Goal: Check status: Check status

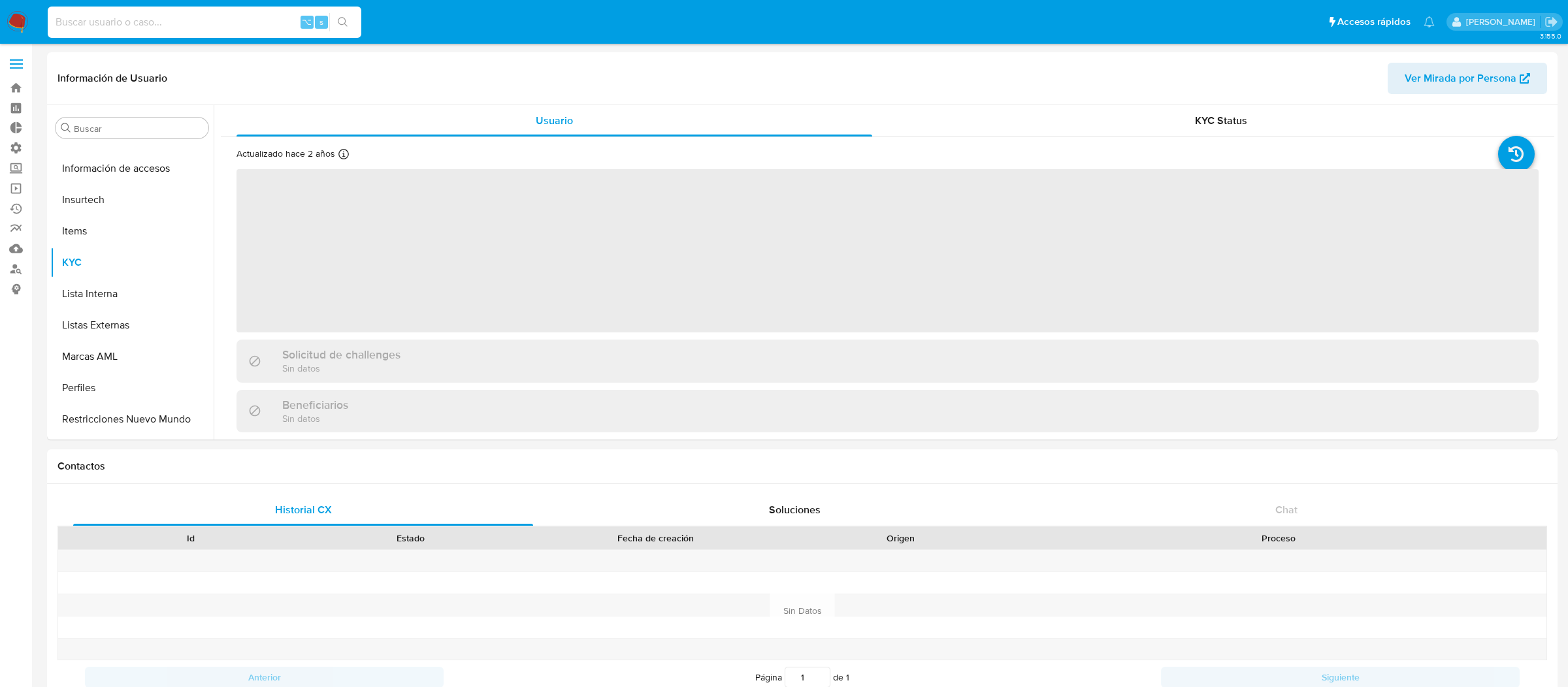
click at [256, 23] on input at bounding box center [204, 22] width 313 height 17
type input "ericmal"
select select "10"
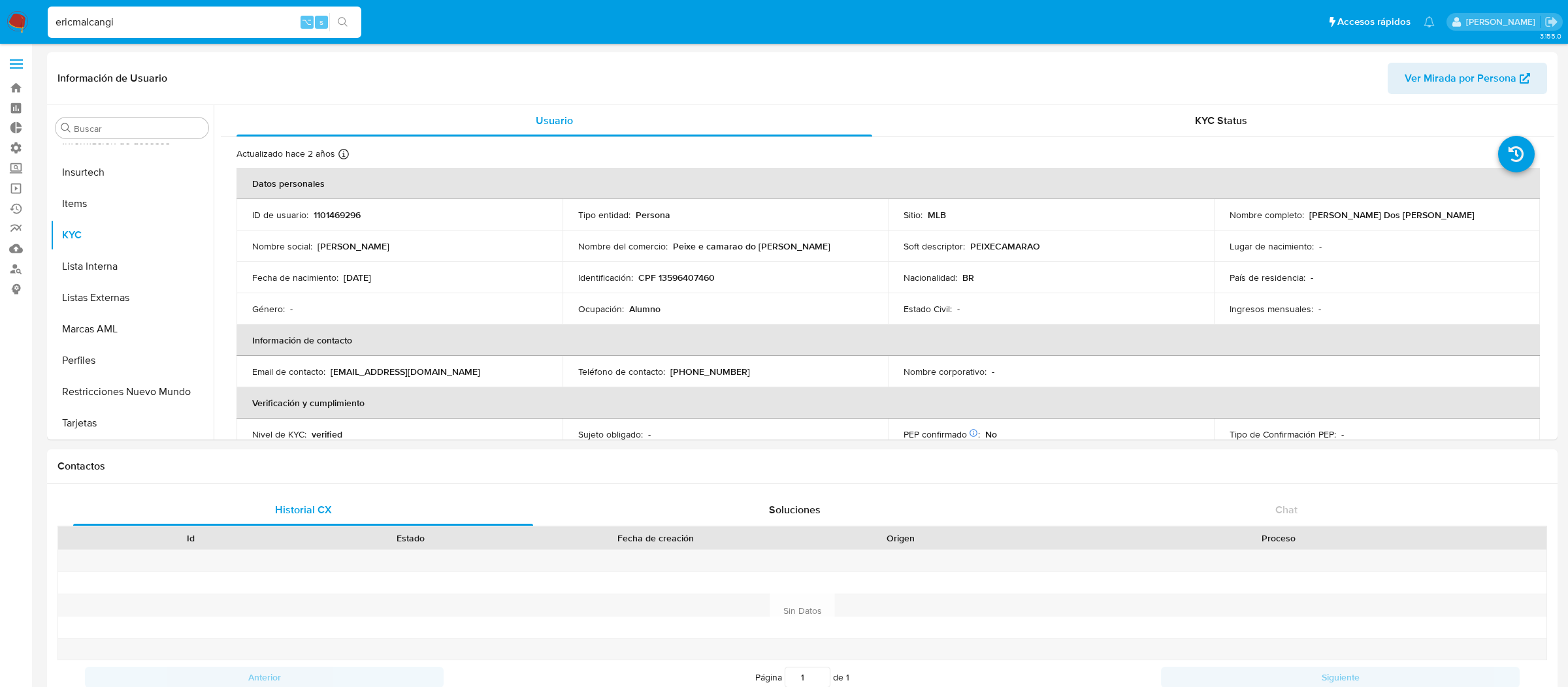
type input "ericmalcangi"
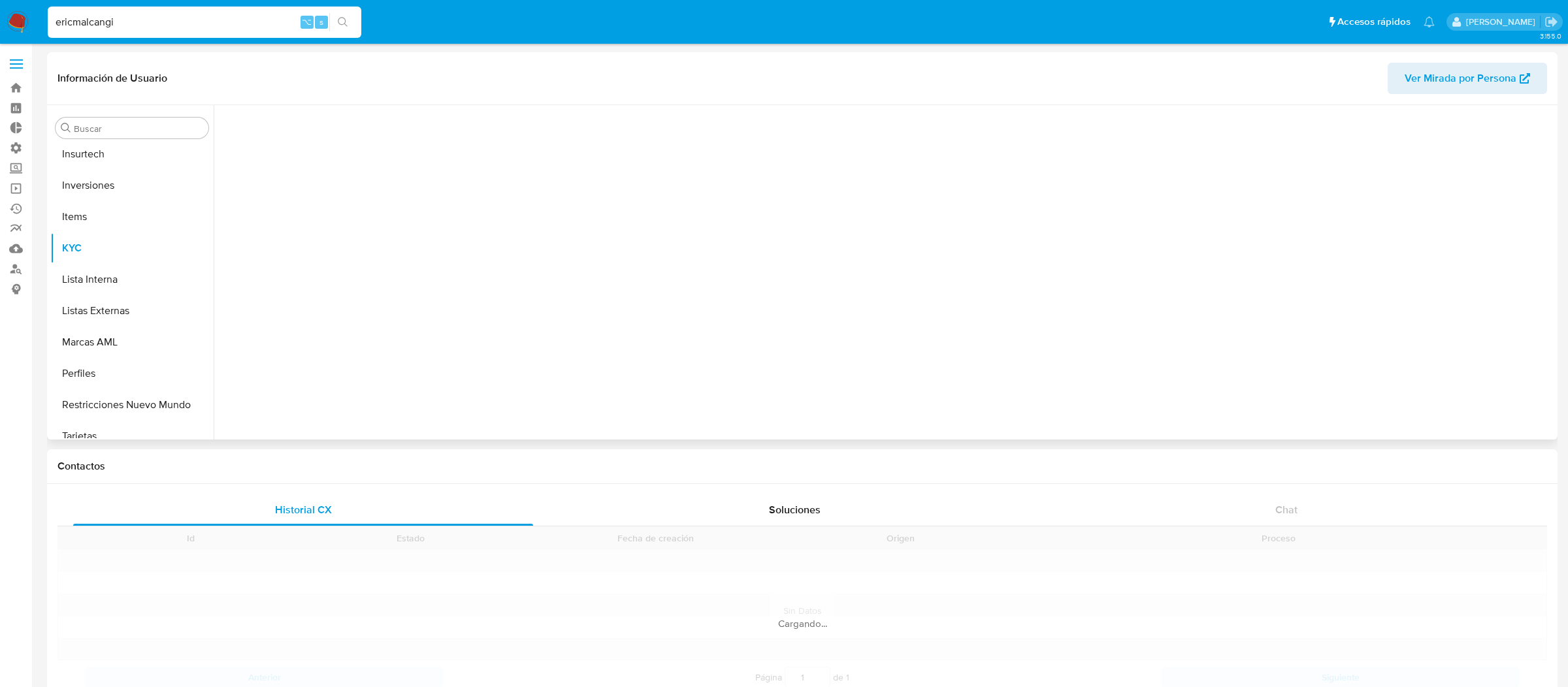
scroll to position [614, 0]
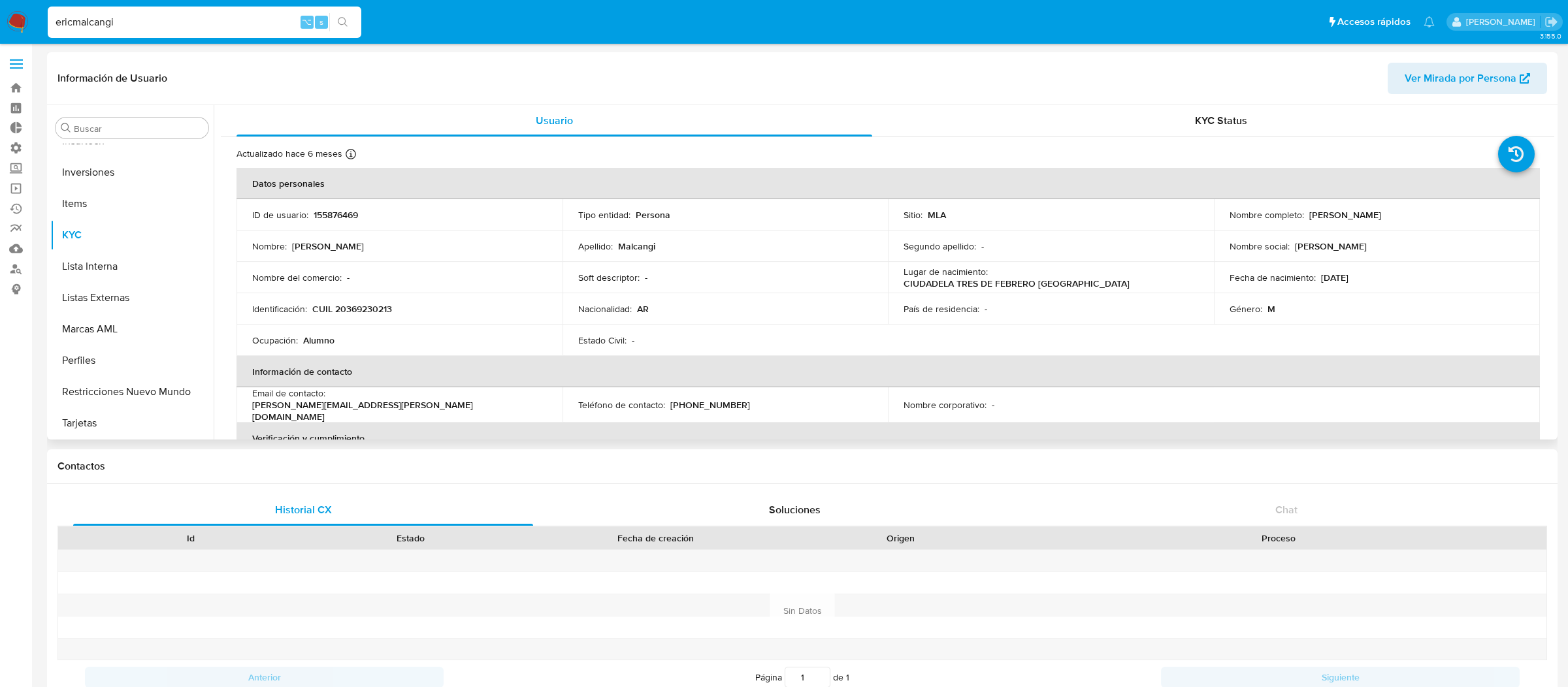
select select "10"
click at [326, 215] on p "155876469" at bounding box center [335, 215] width 45 height 12
copy p "155876469"
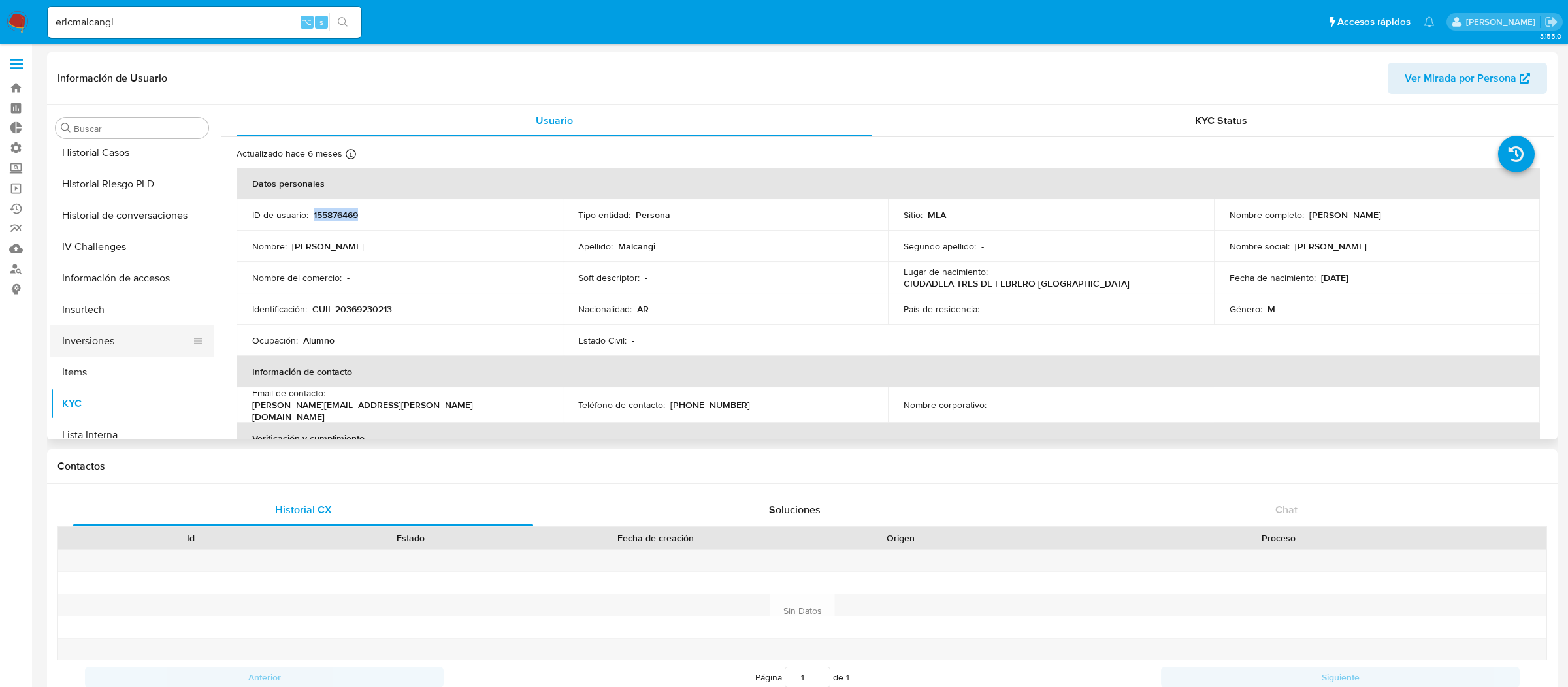
click at [92, 332] on button "Inversiones" at bounding box center [127, 341] width 153 height 32
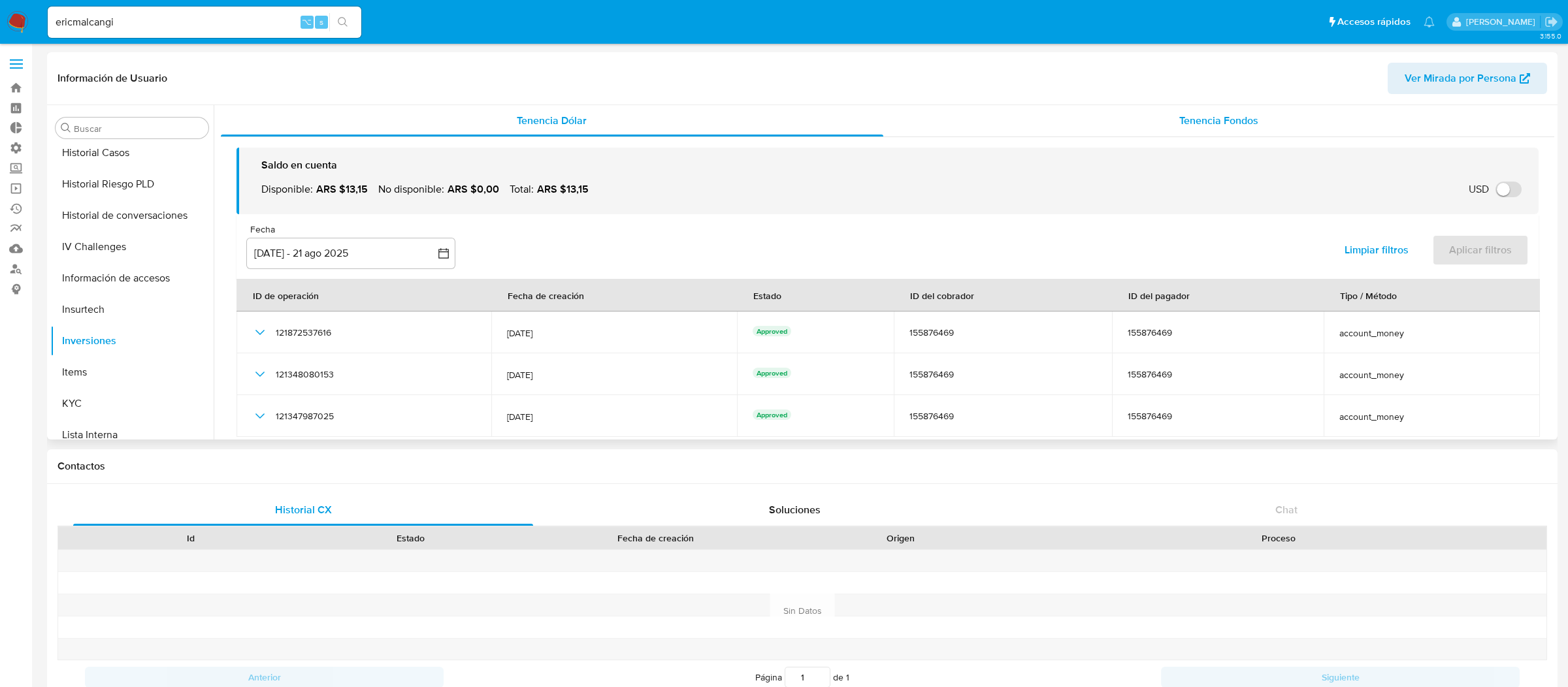
click at [1116, 127] on div "Tenencia Fondos" at bounding box center [1219, 121] width 671 height 32
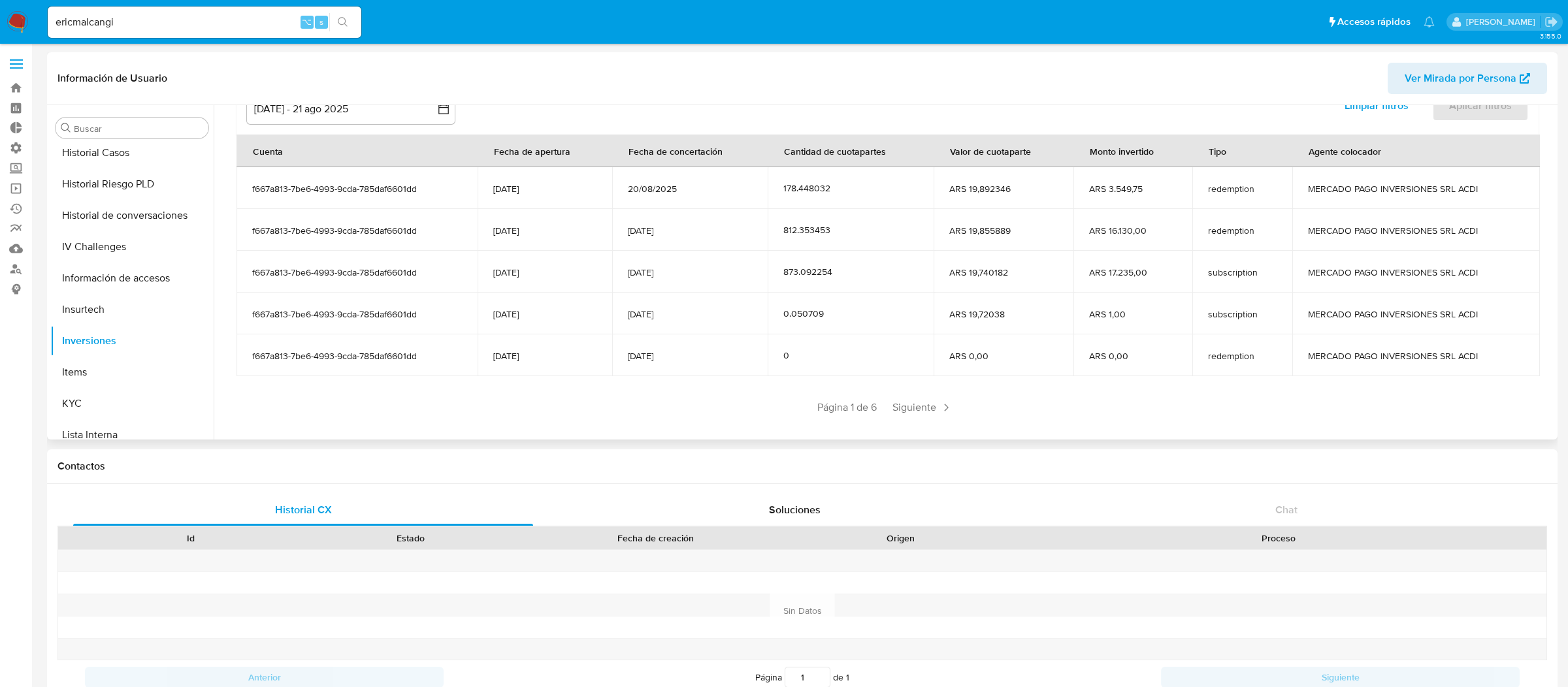
scroll to position [0, 0]
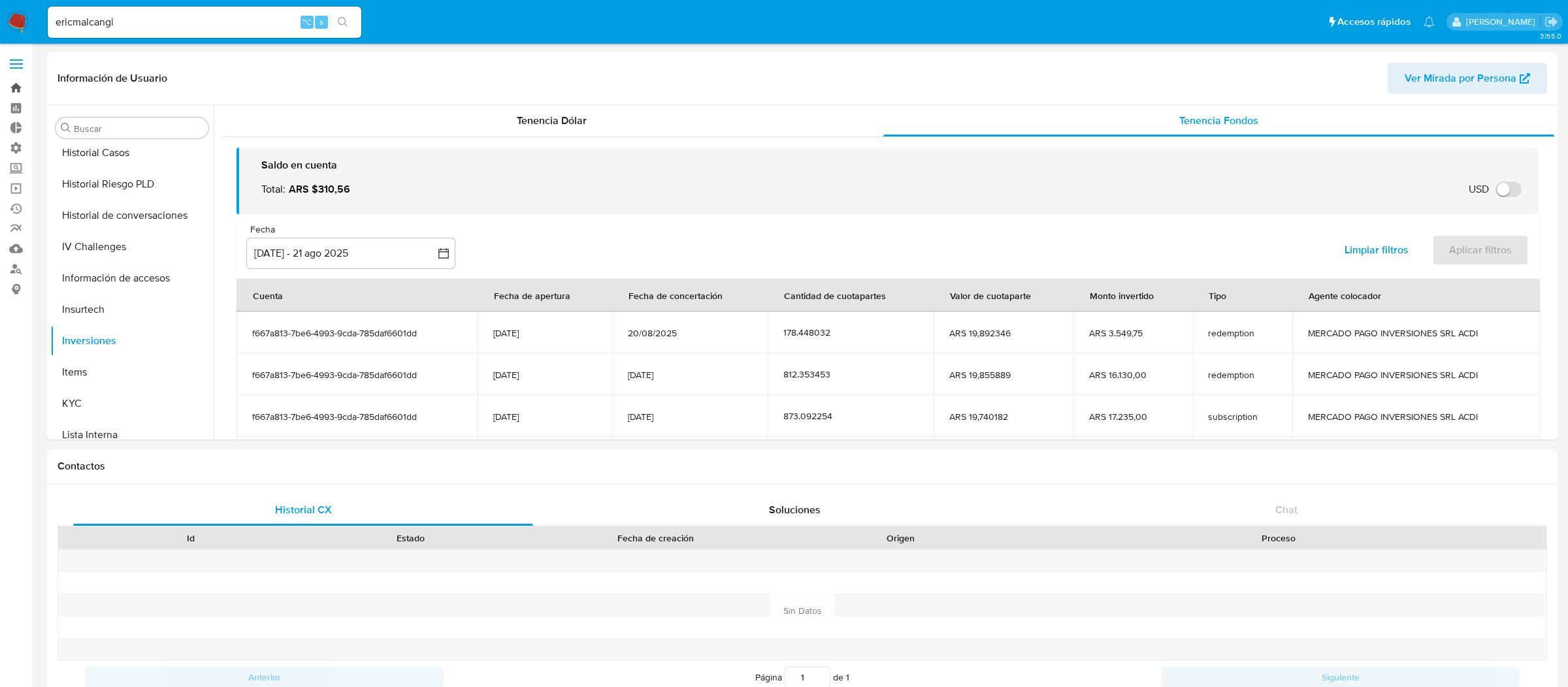
click at [18, 88] on link "Bandeja" at bounding box center [78, 87] width 156 height 20
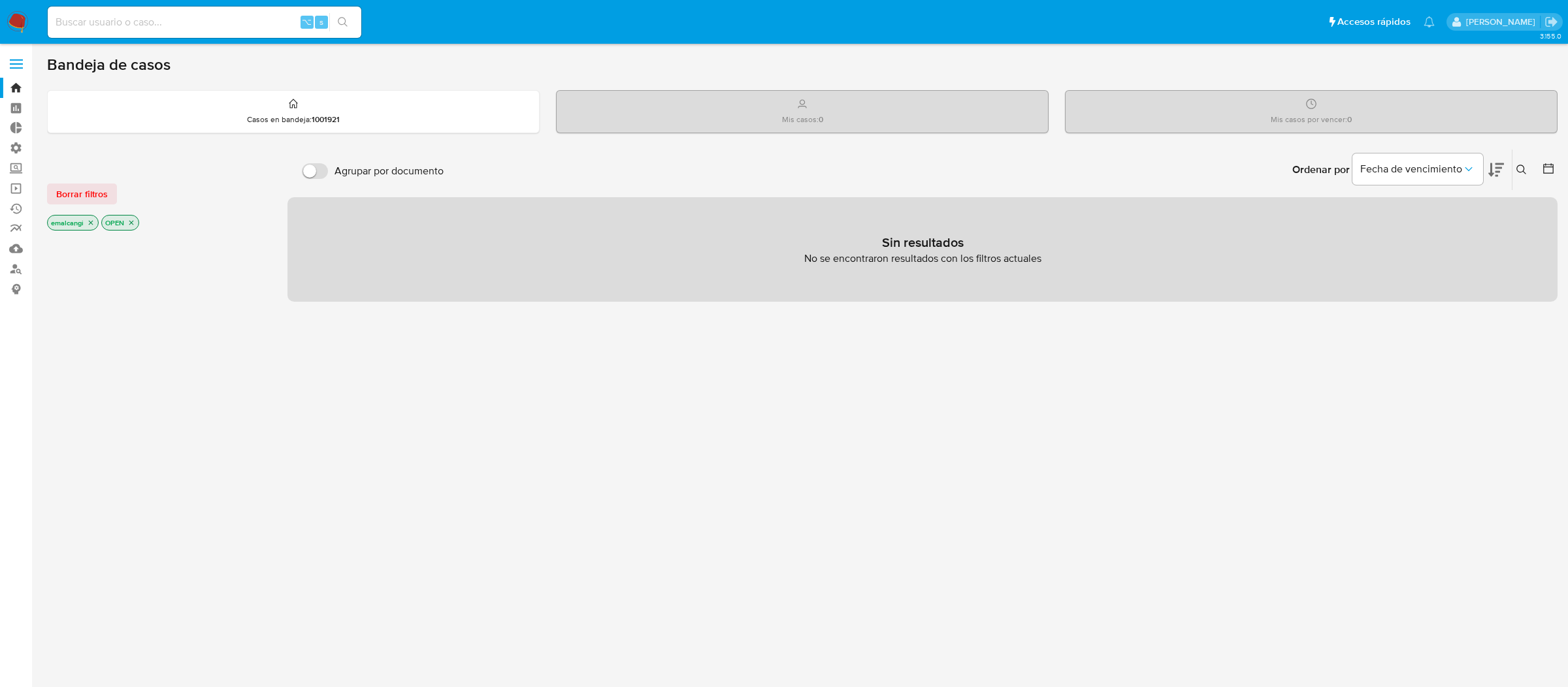
click at [92, 222] on icon "close-filter" at bounding box center [90, 222] width 8 height 8
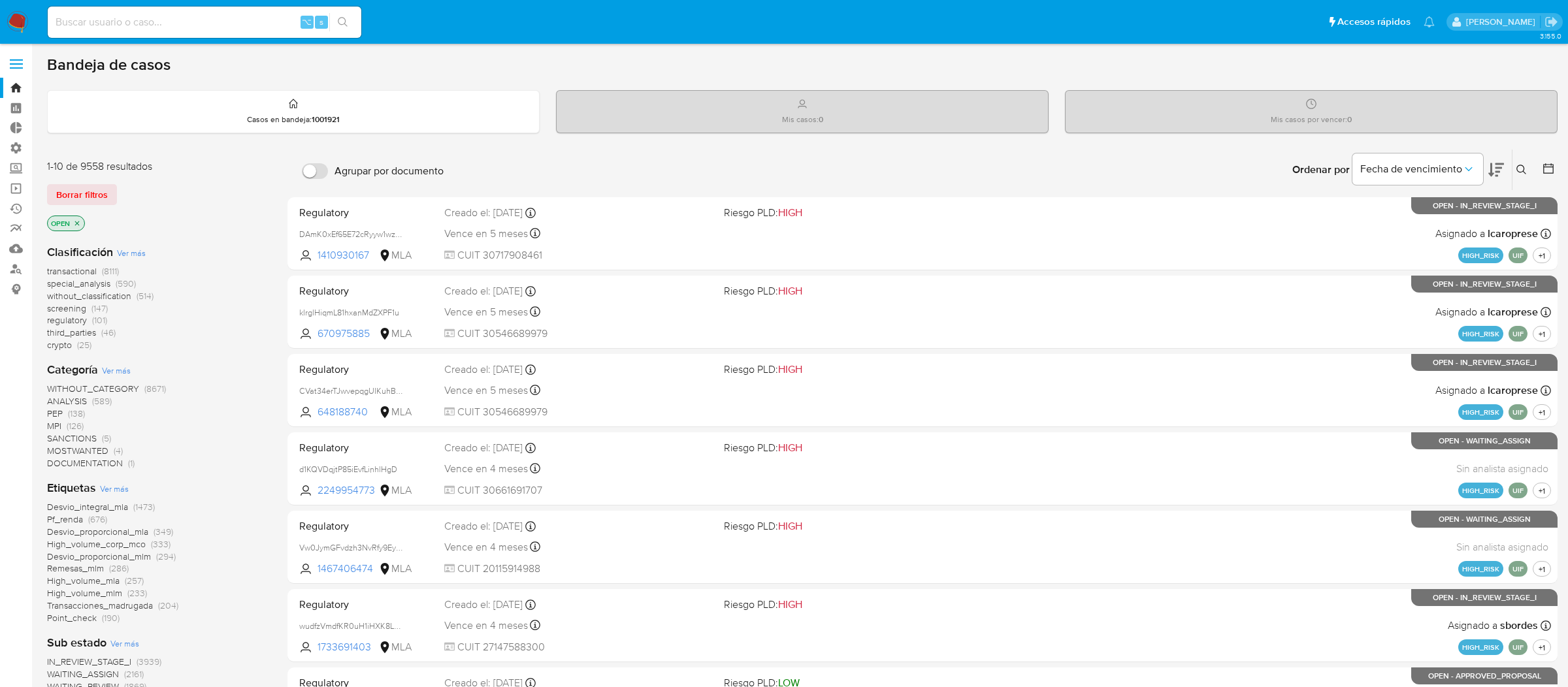
click at [67, 425] on span "(126)" at bounding box center [75, 425] width 17 height 13
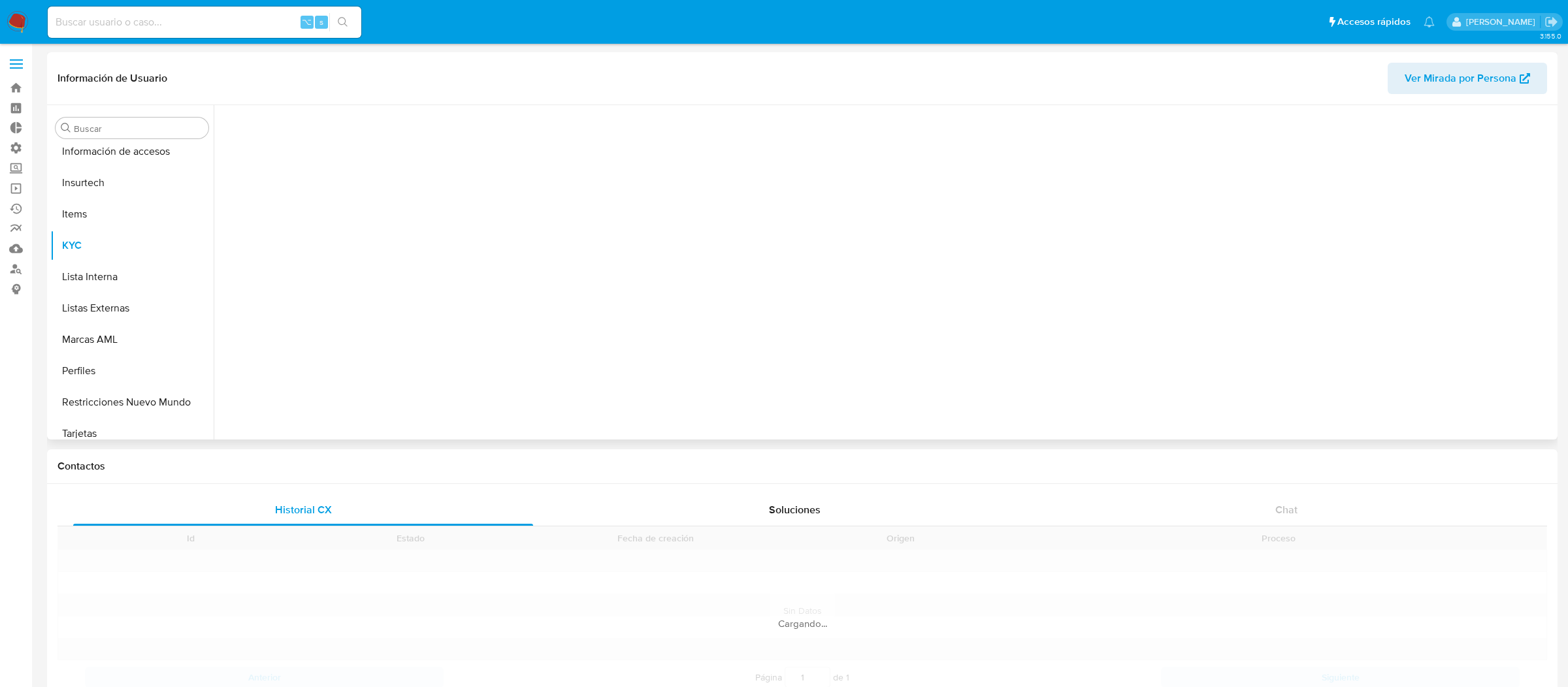
scroll to position [582, 0]
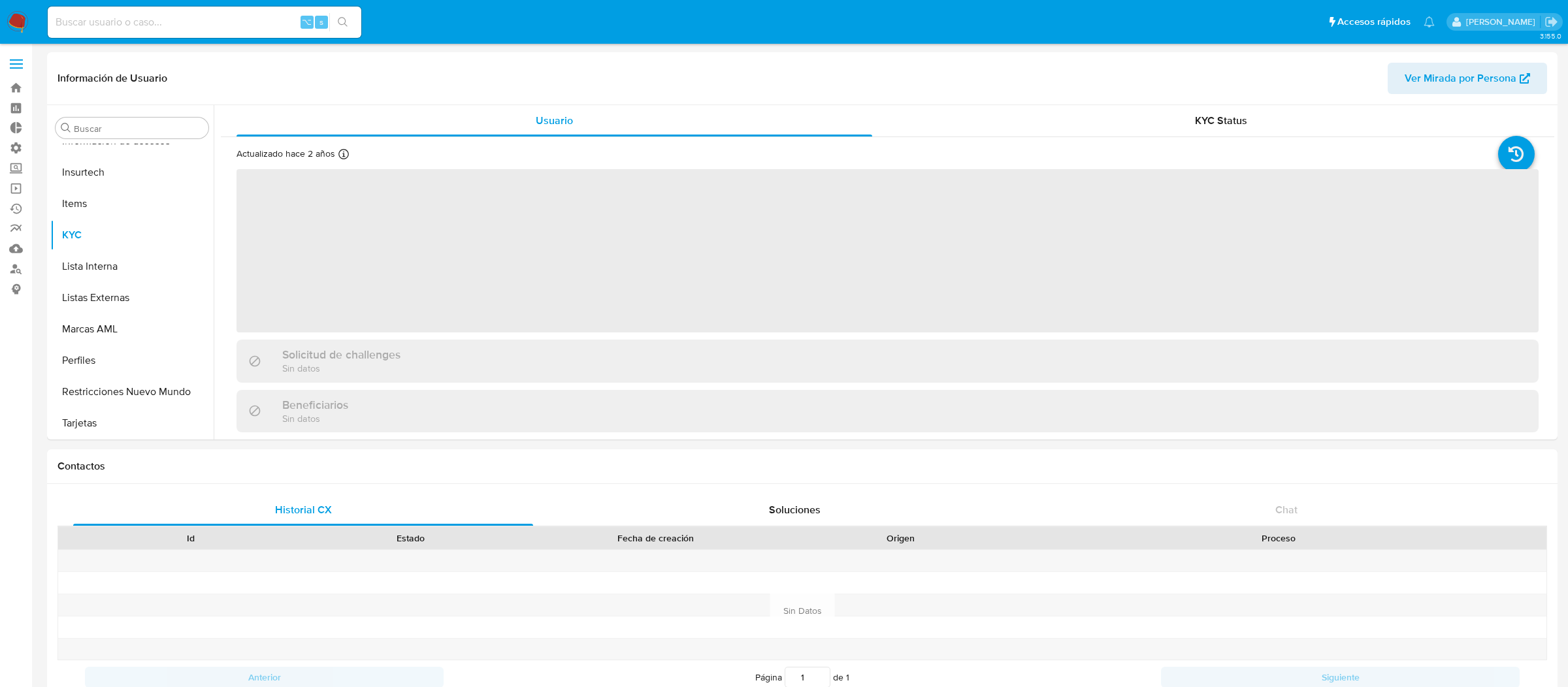
click at [20, 63] on span at bounding box center [16, 64] width 13 height 2
click at [0, 0] on input "checkbox" at bounding box center [0, 0] width 0 height 0
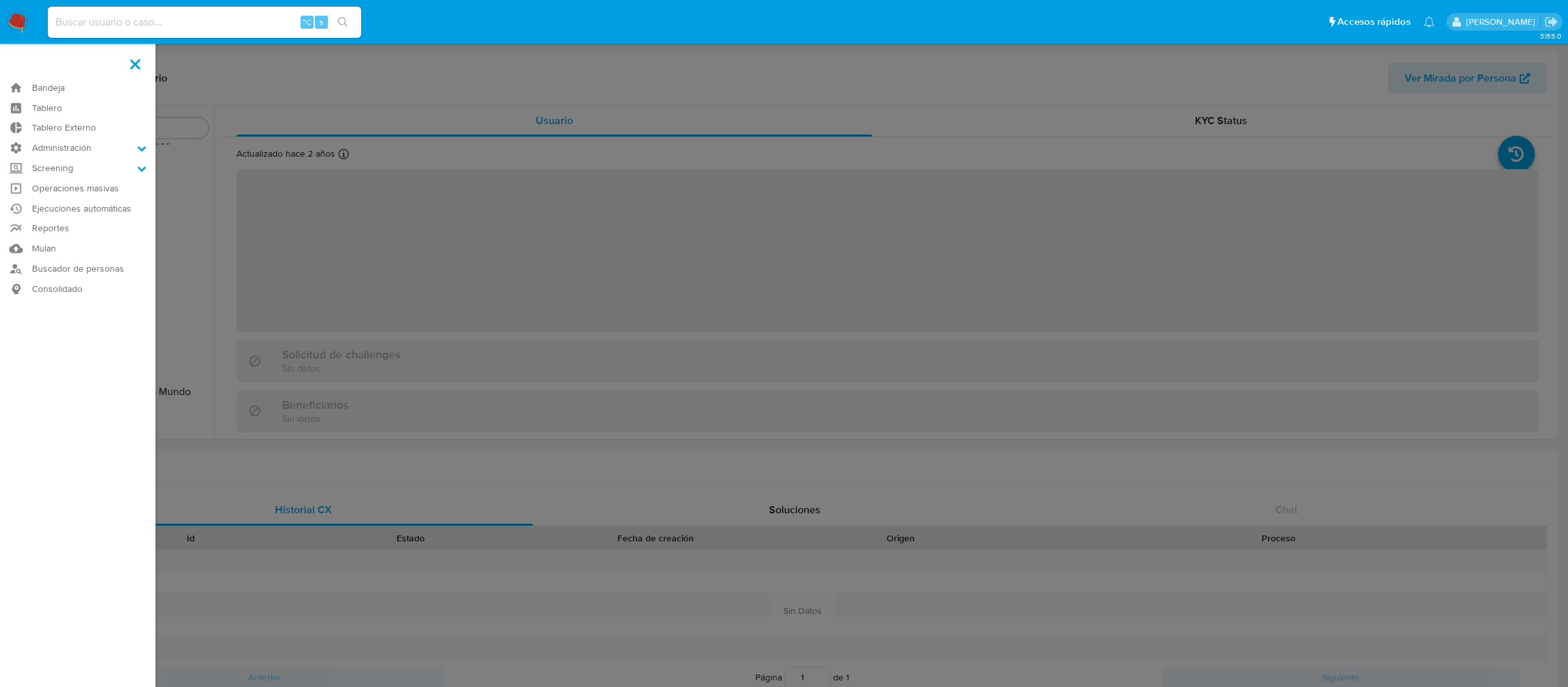
select select "10"
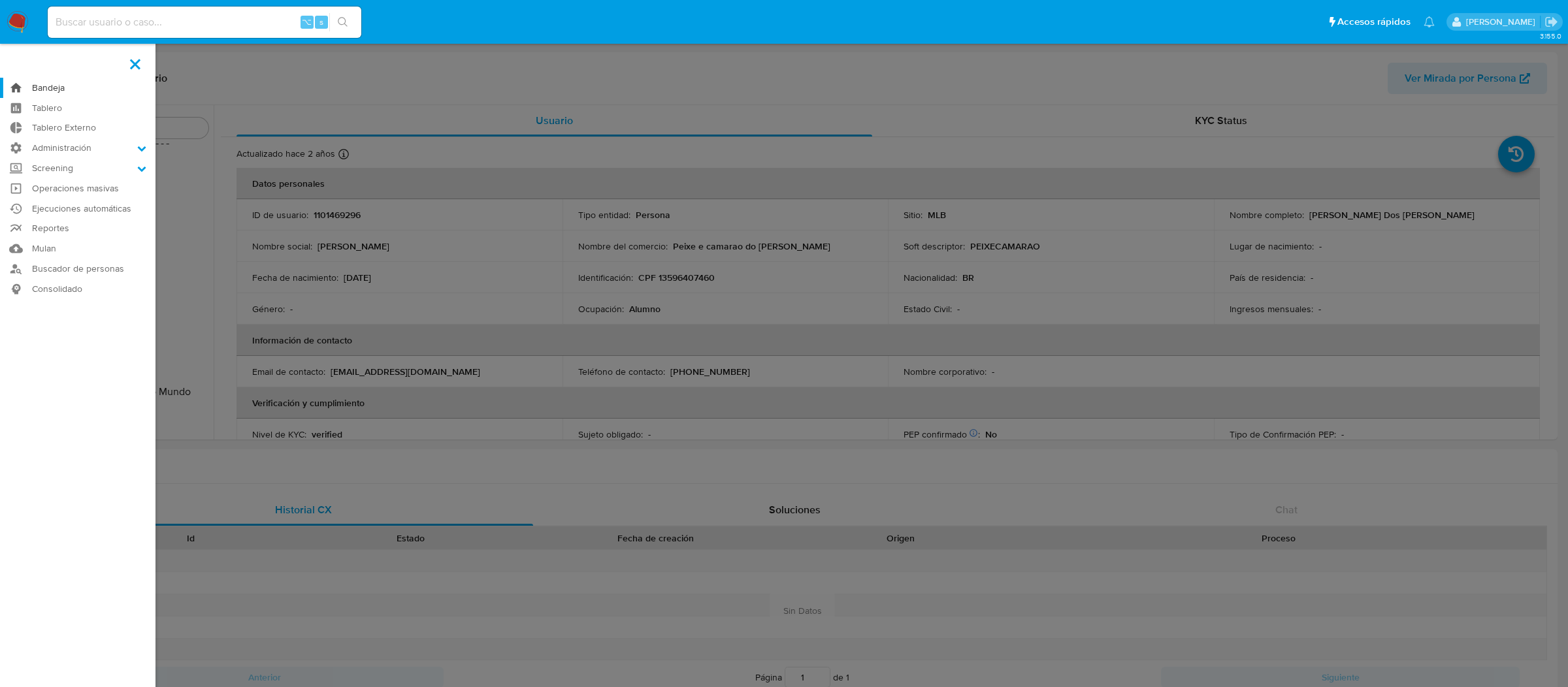
click at [25, 93] on link "Bandeja" at bounding box center [78, 87] width 156 height 20
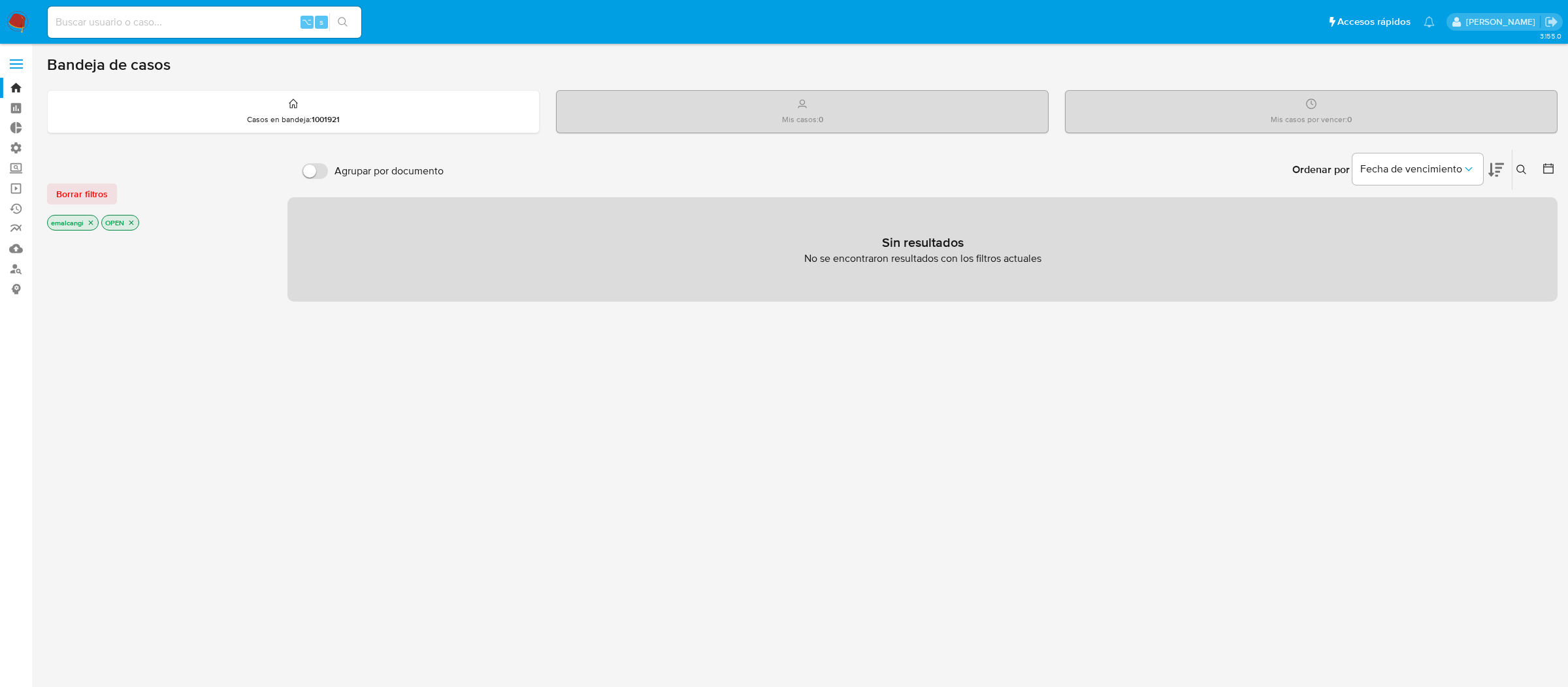
click at [134, 222] on icon "close-filter" at bounding box center [131, 222] width 8 height 8
click at [96, 223] on p "emalcangi" at bounding box center [72, 224] width 50 height 14
click at [94, 223] on icon "close-filter" at bounding box center [90, 224] width 8 height 8
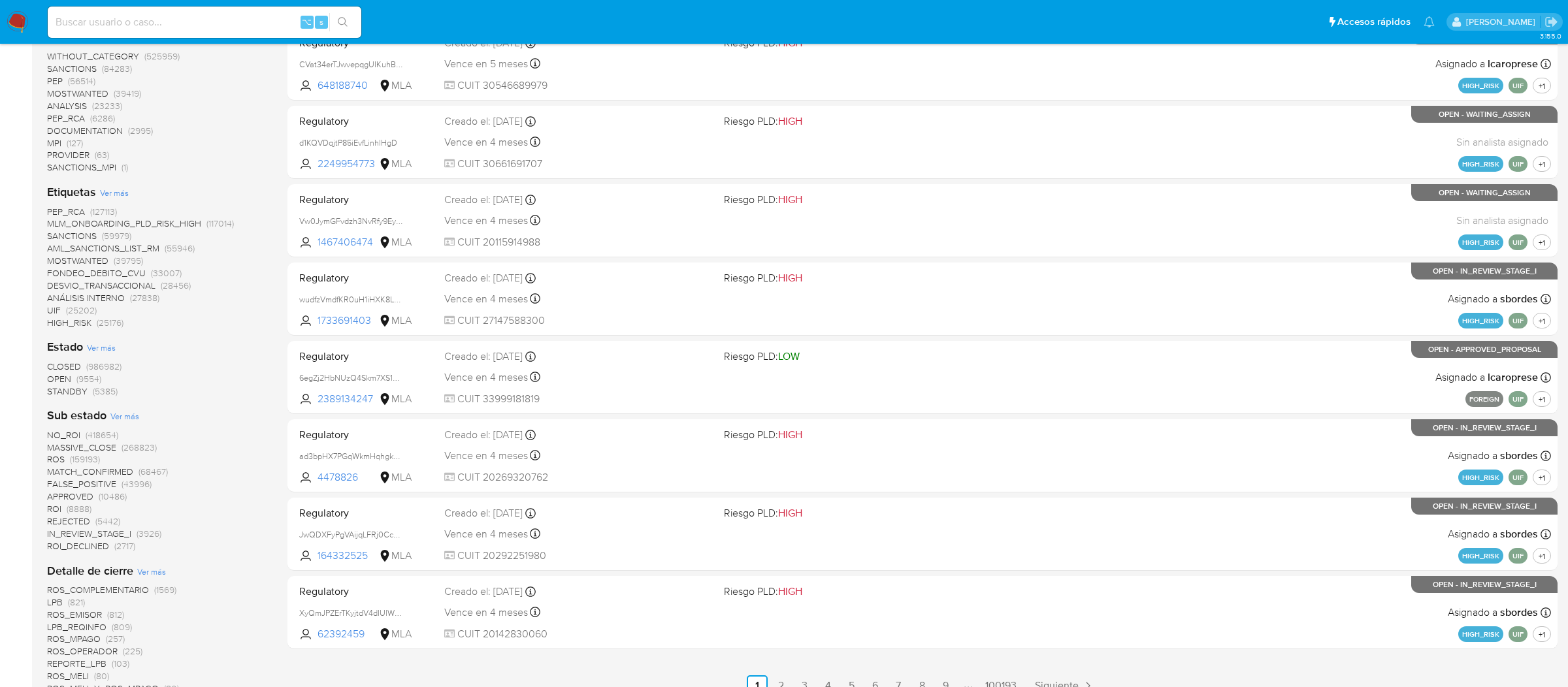
scroll to position [807, 0]
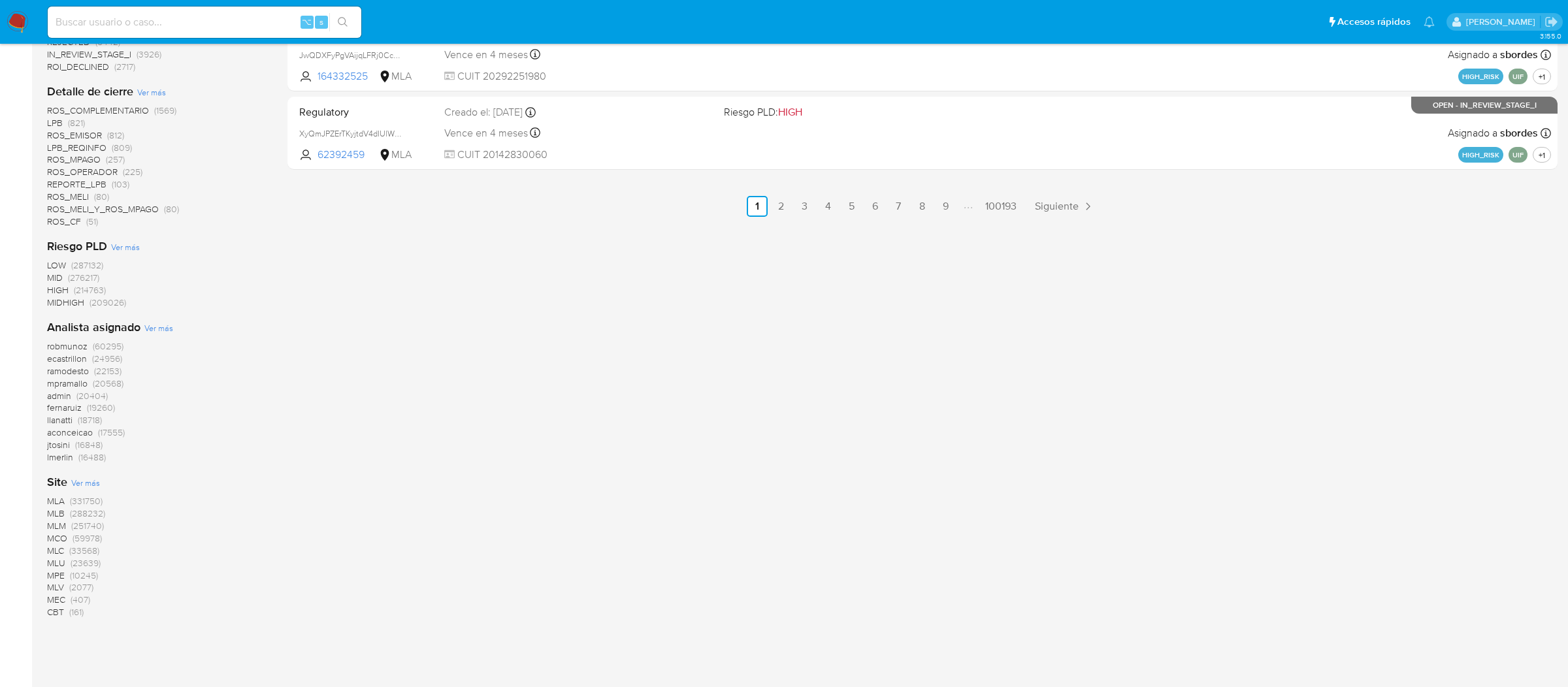
click at [63, 499] on span "MLA" at bounding box center [56, 500] width 18 height 13
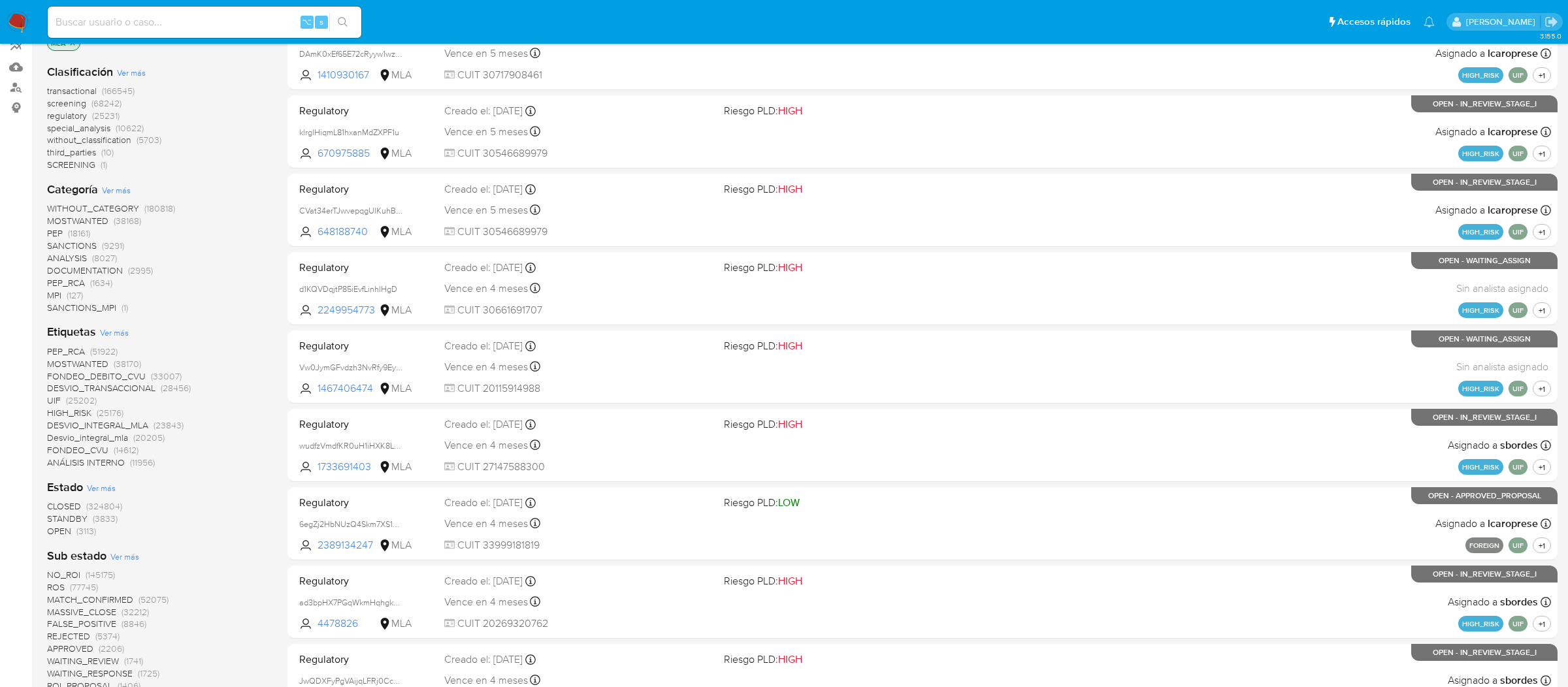
scroll to position [34, 0]
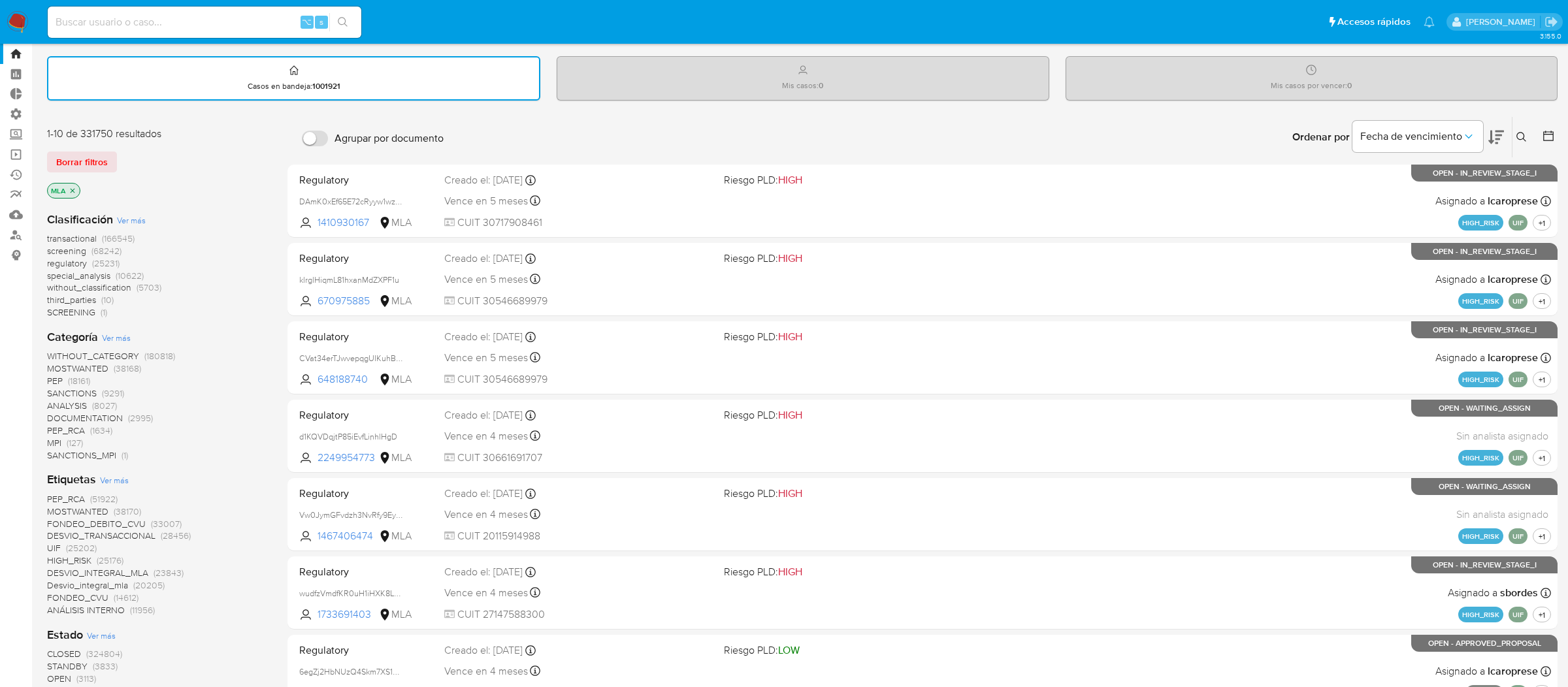
click at [133, 232] on span "(166545)" at bounding box center [118, 238] width 32 height 13
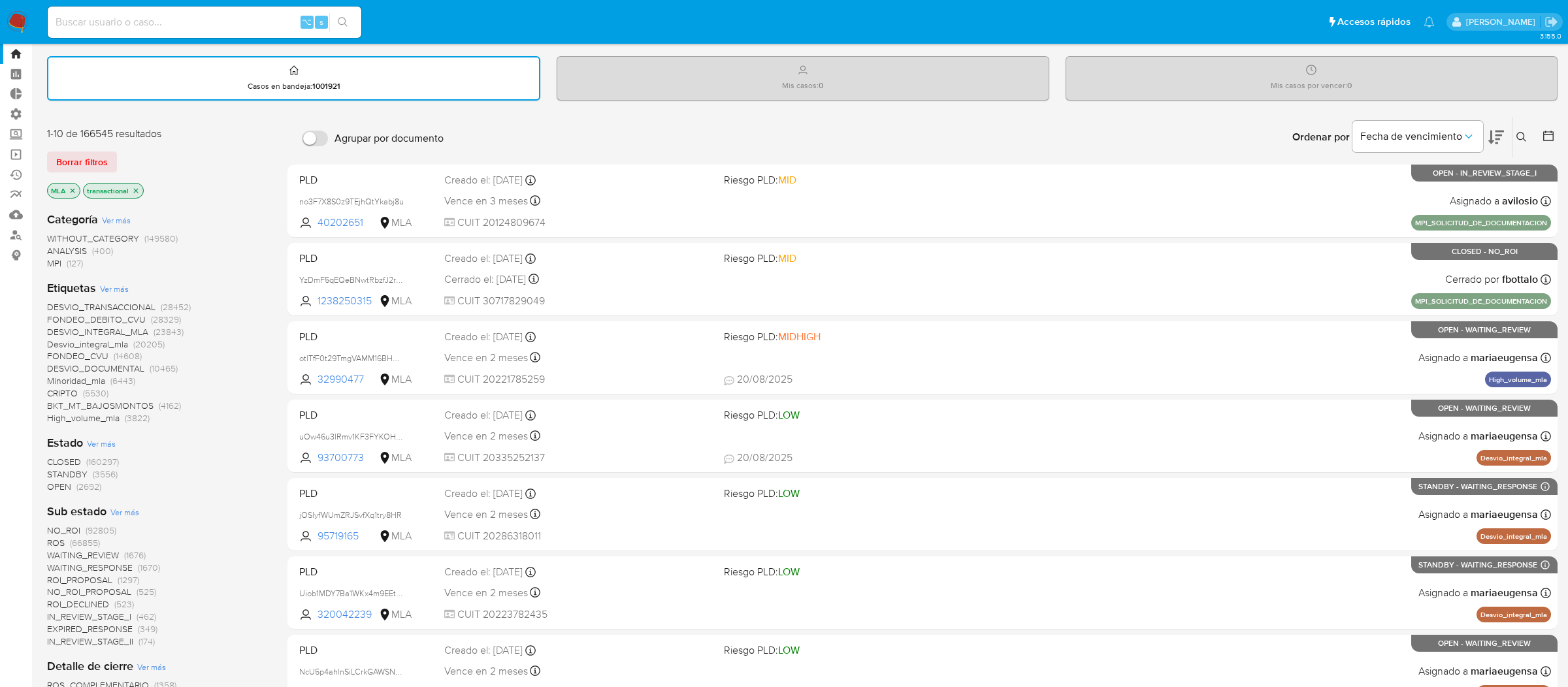
click at [61, 484] on span "OPEN" at bounding box center [59, 486] width 24 height 13
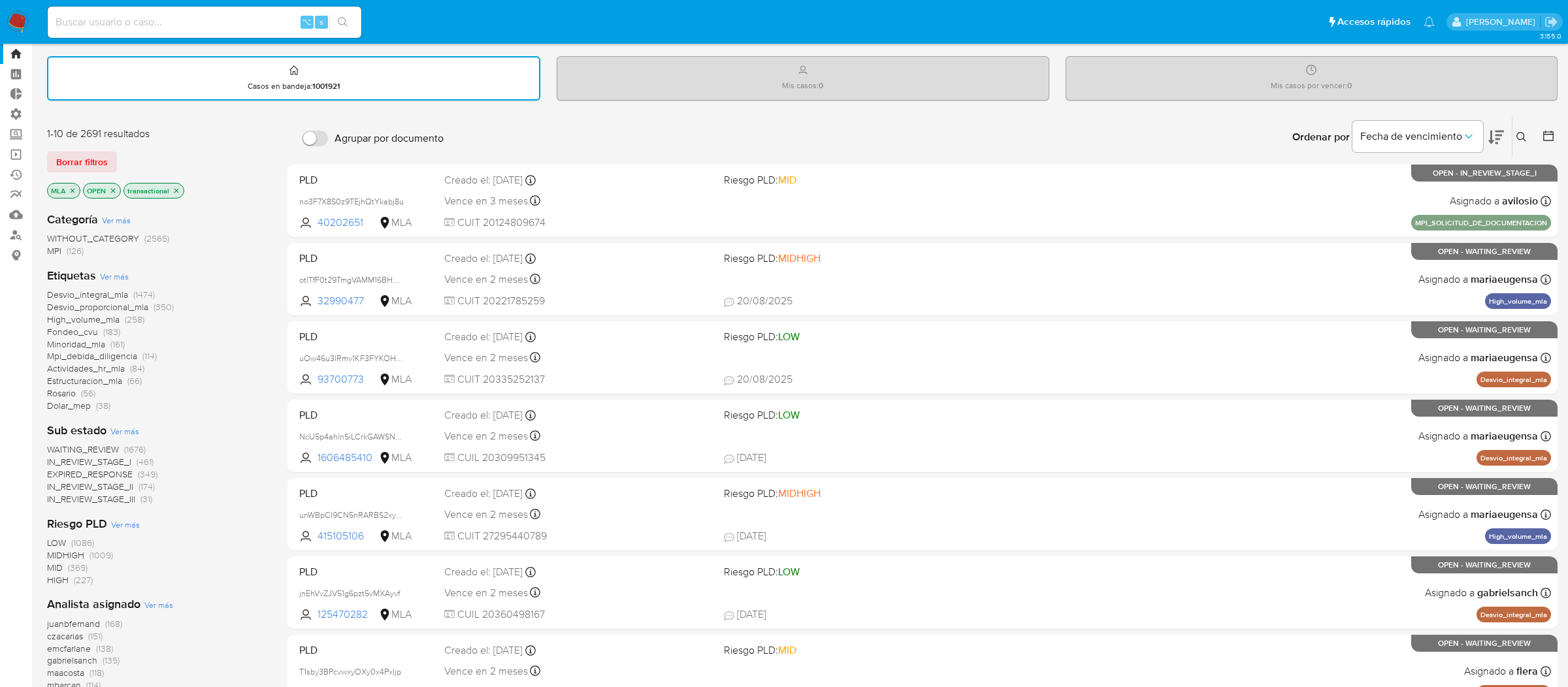
click at [82, 249] on span "(126)" at bounding box center [75, 251] width 17 height 13
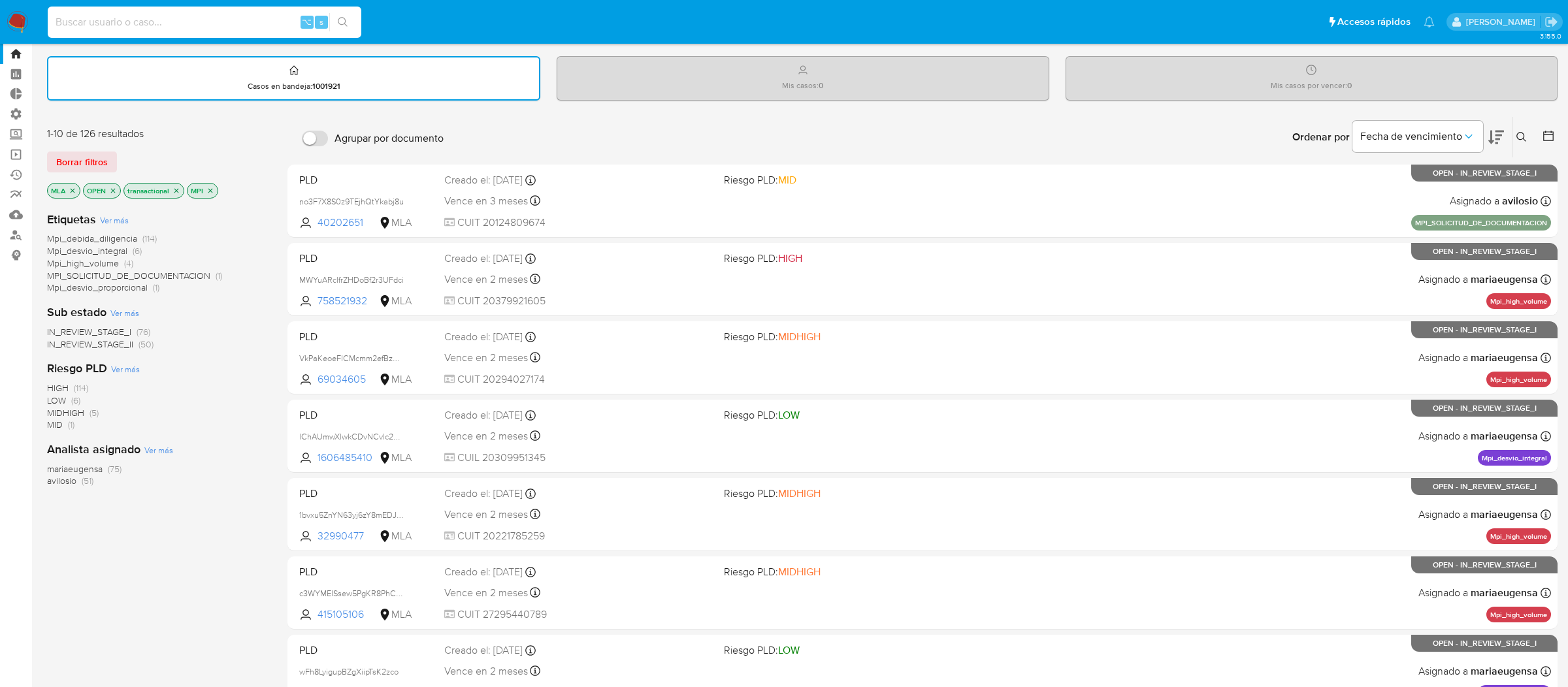
click at [266, 28] on input at bounding box center [204, 22] width 313 height 17
paste input "Pp7qlxFJEsCsCnAiXcZTgZKf"
type input "Pp7qlxFJEsCsCnAiXcZTgZKf"
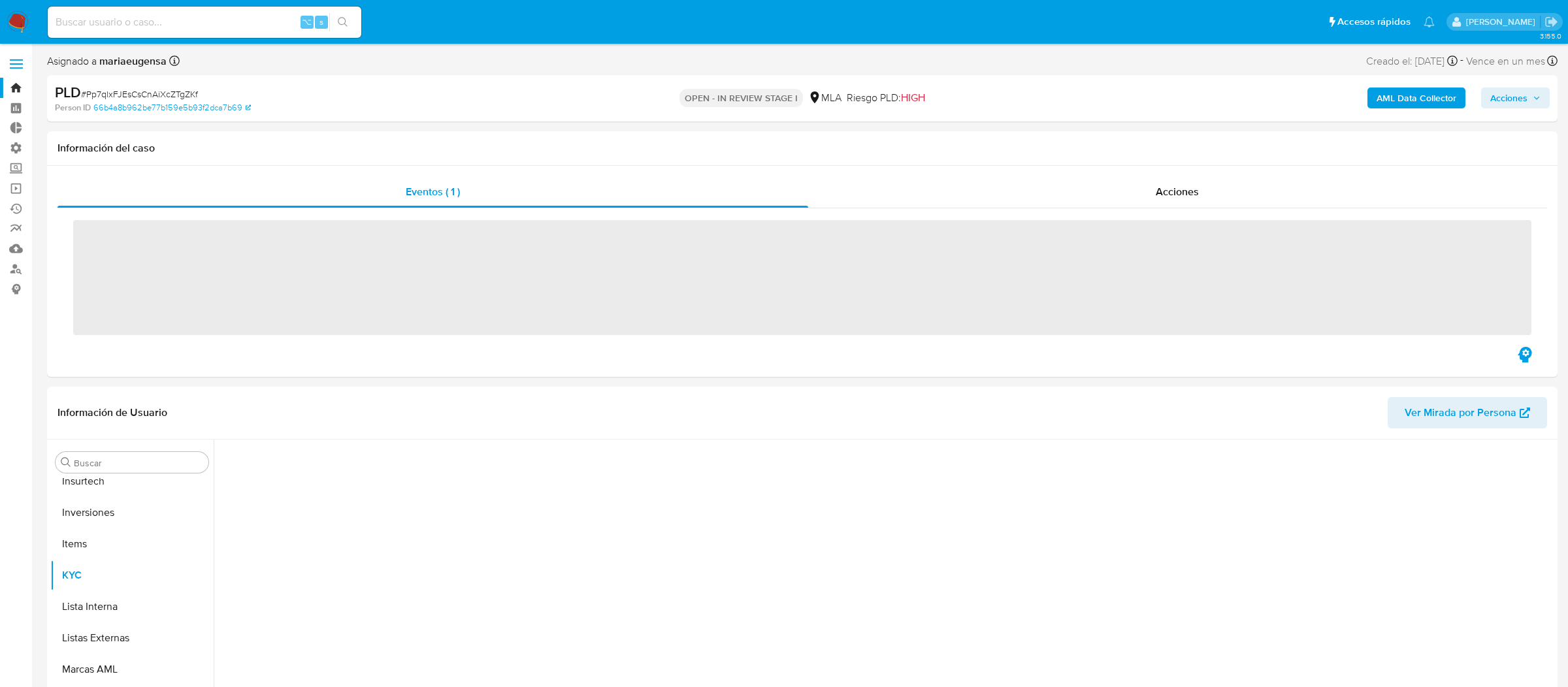
scroll to position [614, 0]
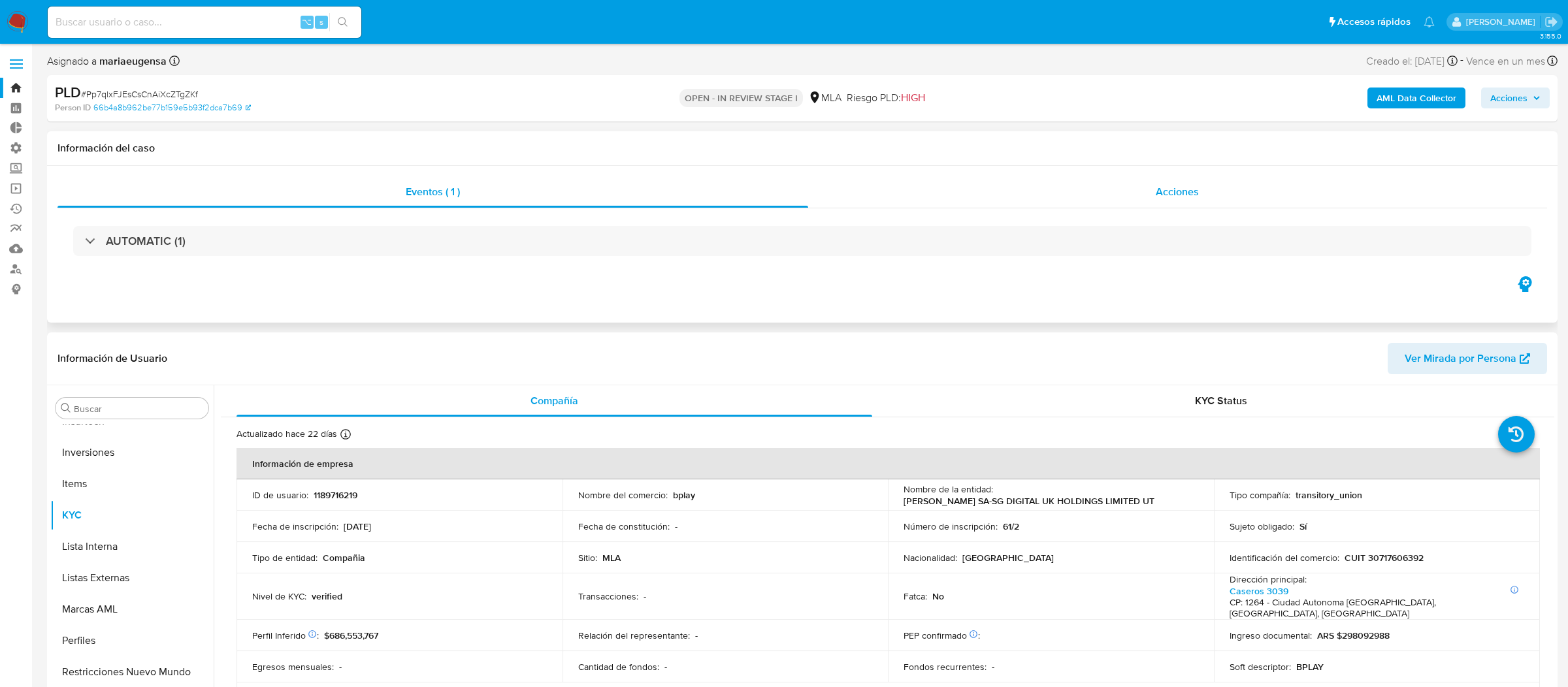
click at [907, 181] on div "Acciones" at bounding box center [1178, 192] width 740 height 32
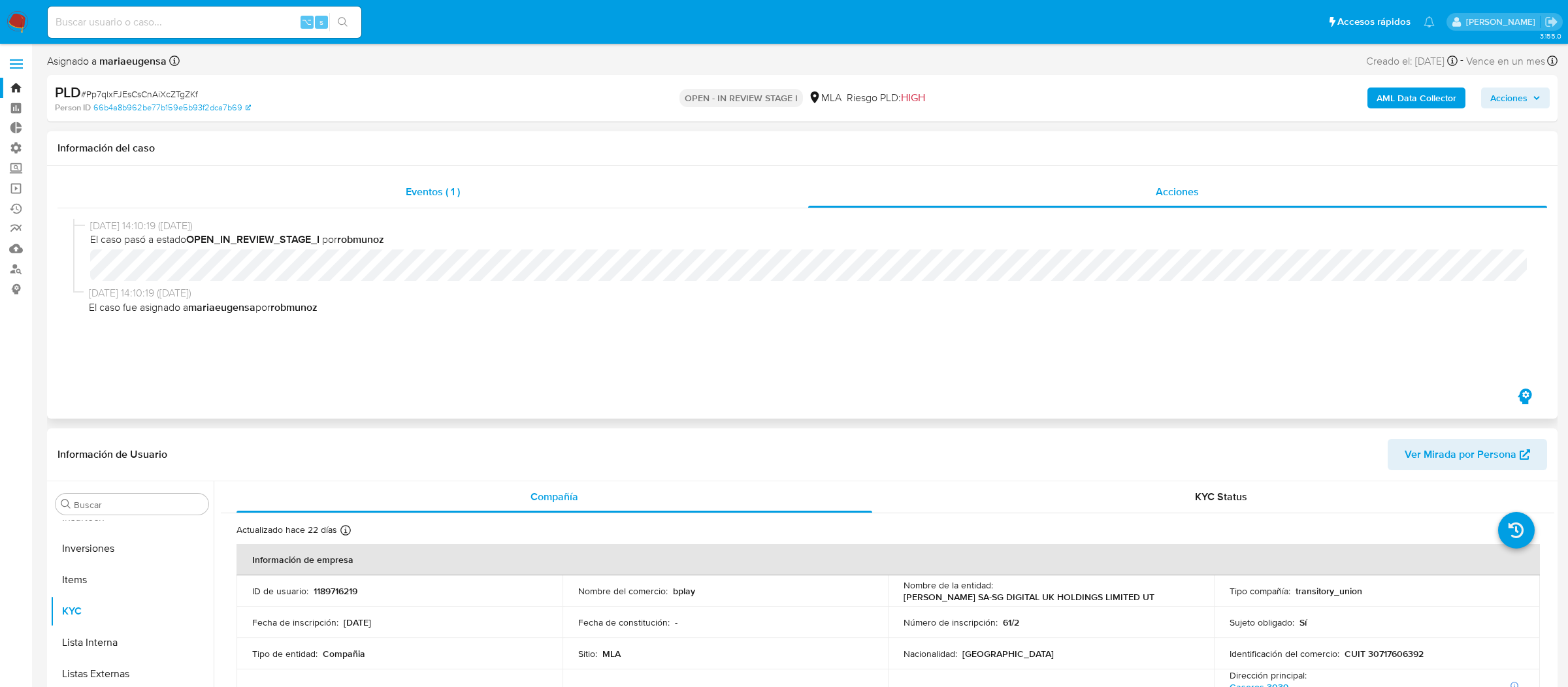
click at [731, 193] on div "Eventos ( 1 )" at bounding box center [433, 192] width 751 height 32
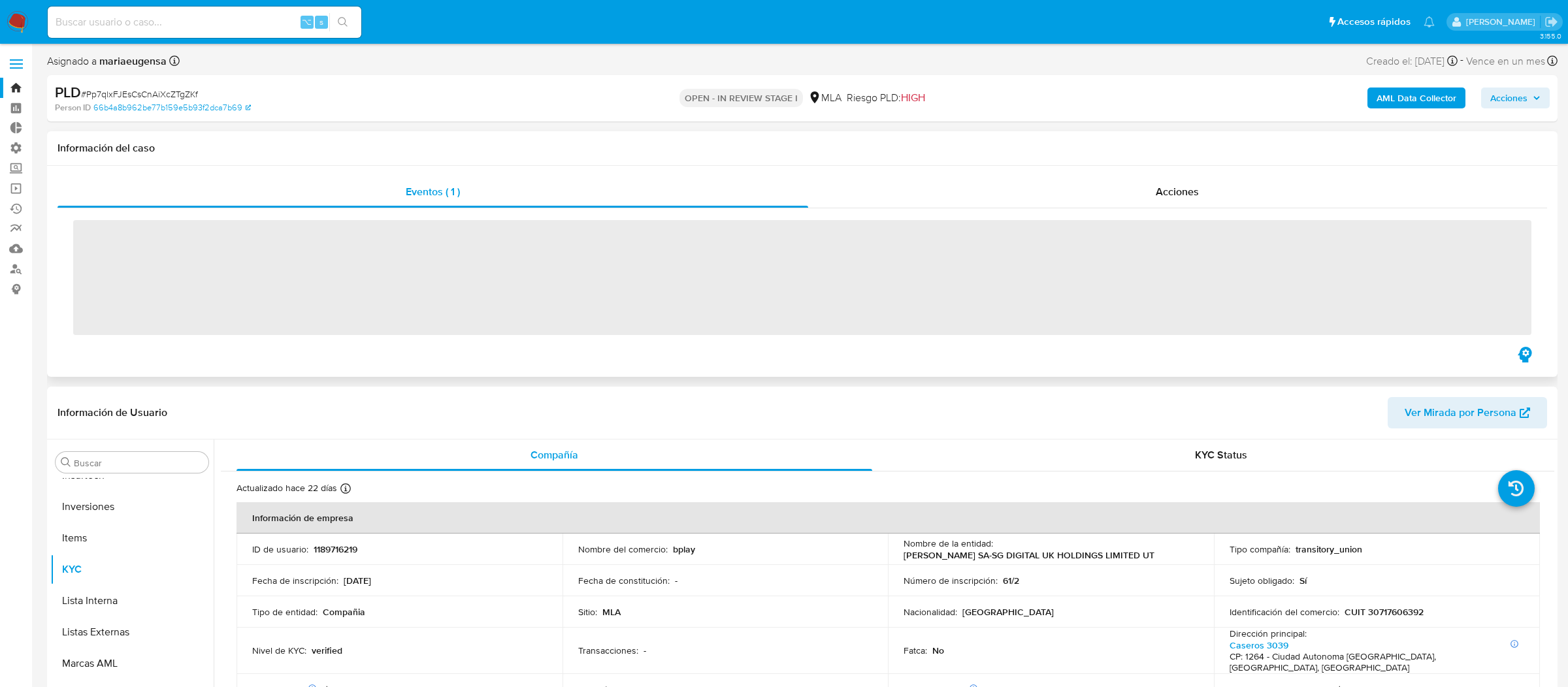
click at [727, 233] on span "‌" at bounding box center [802, 277] width 1459 height 115
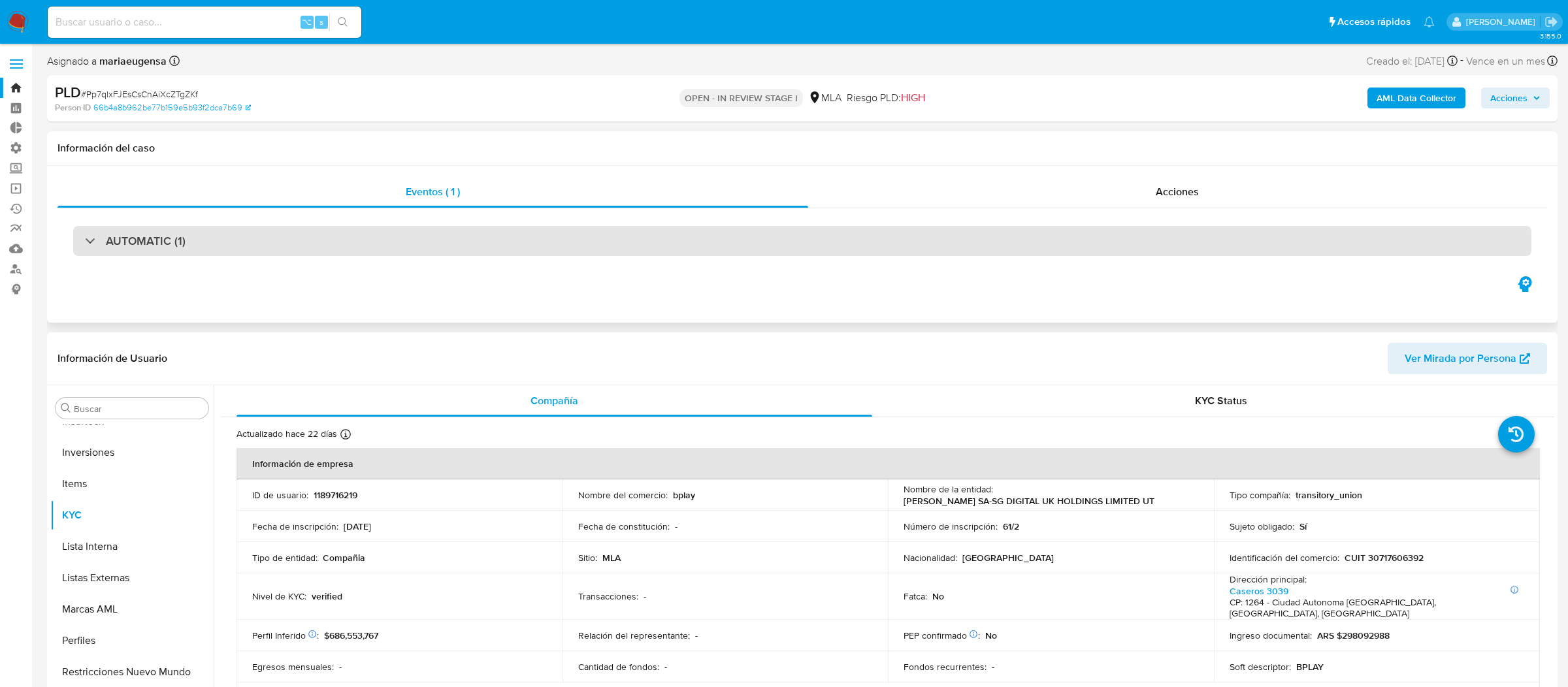
click at [726, 249] on div "AUTOMATIC (1)" at bounding box center [802, 241] width 1459 height 30
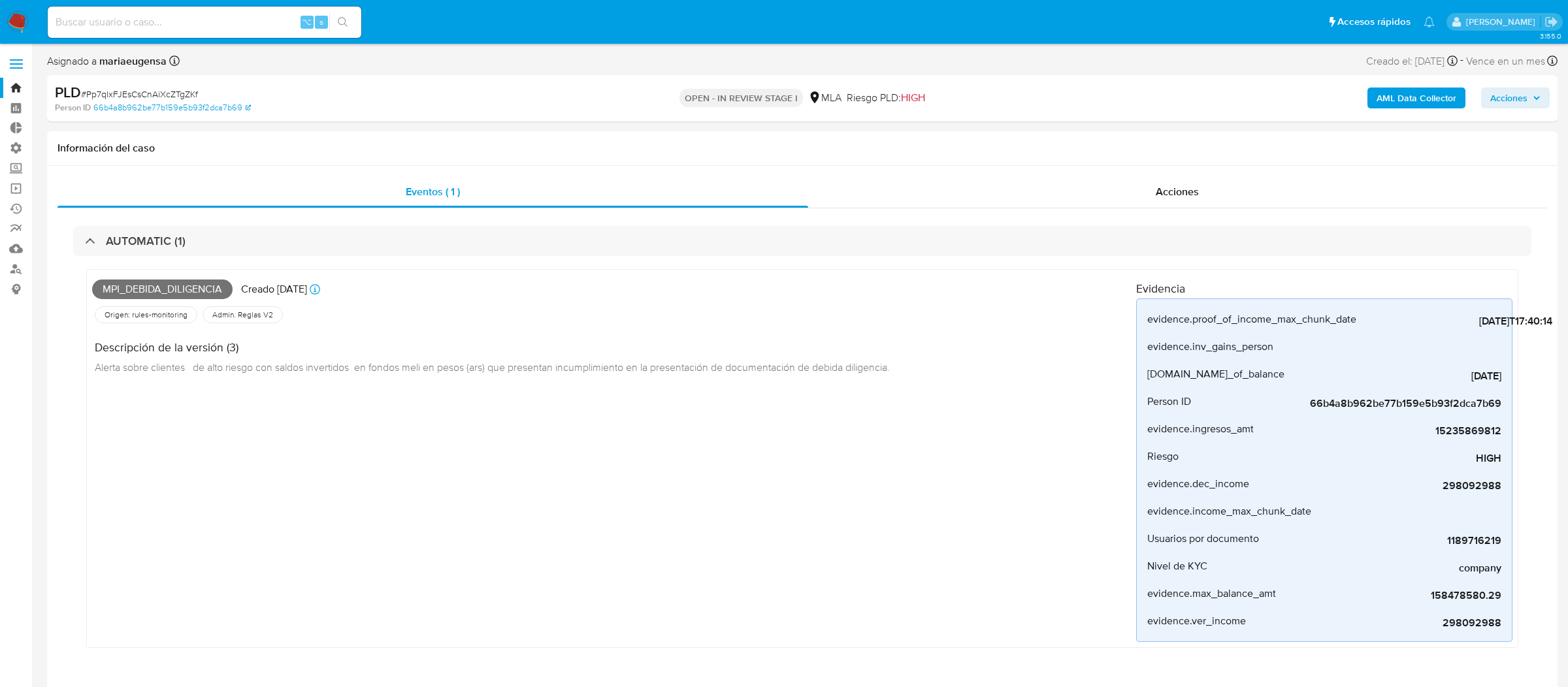
select select "10"
click at [256, 23] on input at bounding box center [204, 22] width 313 height 17
paste input "Pp7qlxFJEsCsCnAiXcZTgZKf"
type input "Pp7qlxFJEsCsCnAiXcZTgZKf"
